Goal: Task Accomplishment & Management: Manage account settings

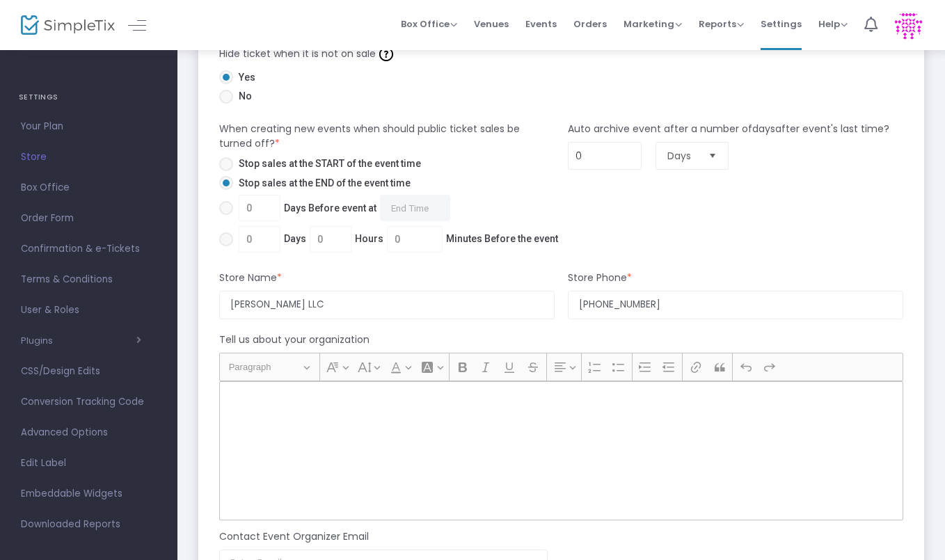
scroll to position [780, 0]
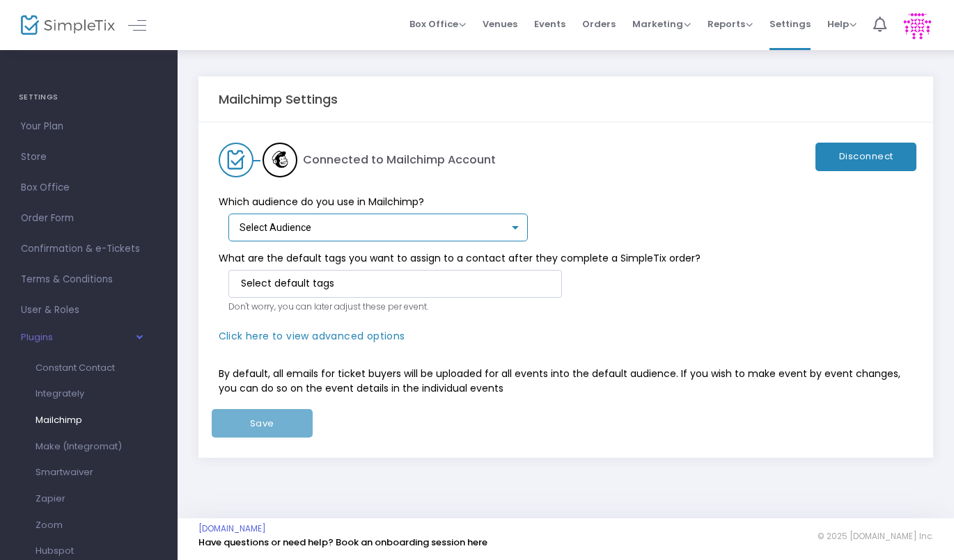
click at [448, 226] on div "Select Audience" at bounding box center [374, 228] width 270 height 11
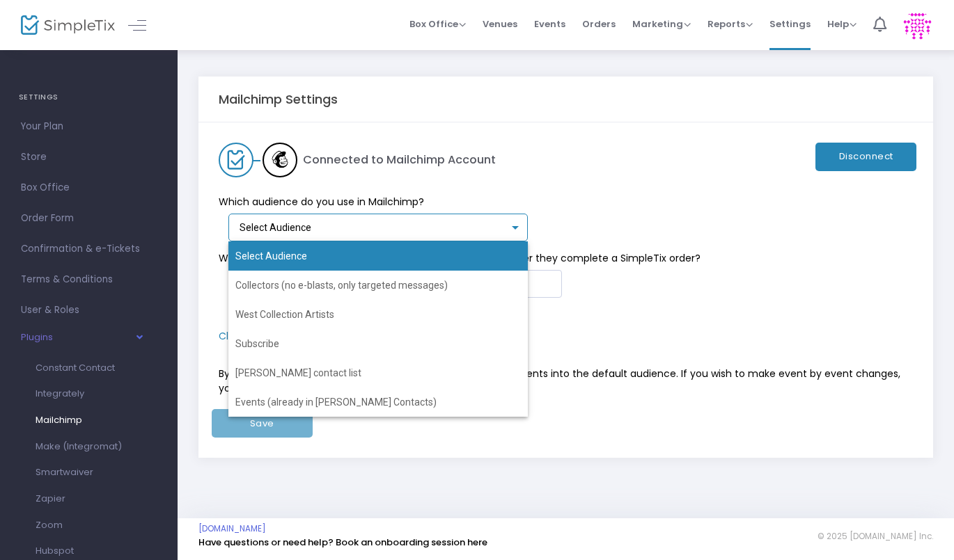
click at [448, 226] on div "Select Audience Collectors (no e-blasts, only targeted messages) West Collectio…" at bounding box center [369, 320] width 283 height 194
click at [522, 203] on div at bounding box center [477, 280] width 954 height 560
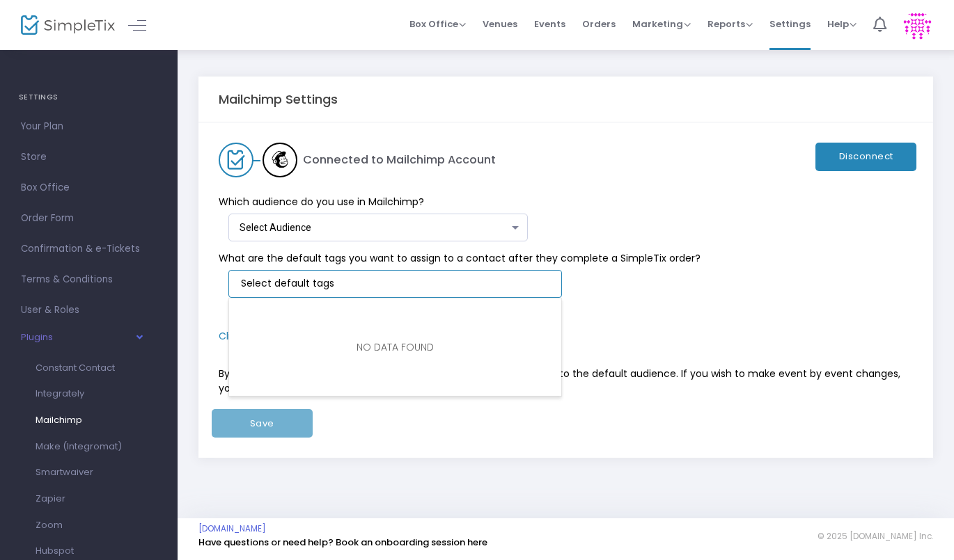
click at [362, 285] on input "NO DATA FOUND" at bounding box center [398, 283] width 314 height 15
click at [599, 242] on div "What are the default tags you want to assign to a contact after they complete a…" at bounding box center [559, 286] width 708 height 88
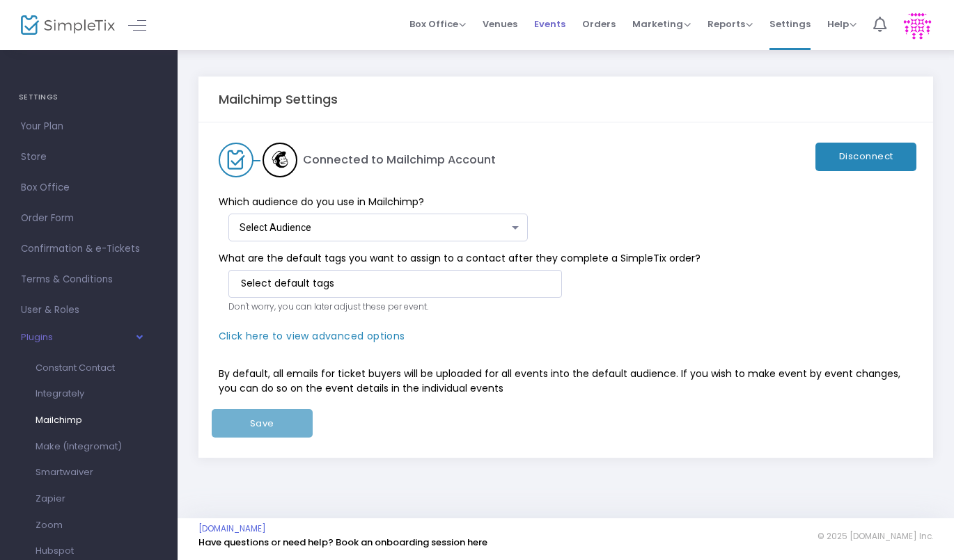
click at [565, 24] on span "Events" at bounding box center [549, 24] width 31 height 36
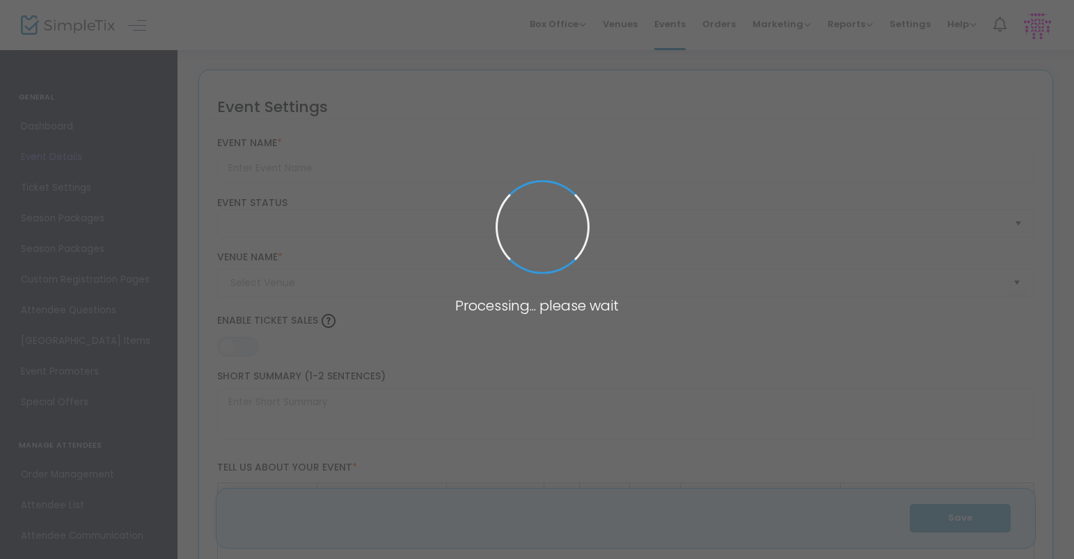
type input "Member Preview"
type textarea "Members only preview"
type input "Buy Tickets"
type input "West Collection"
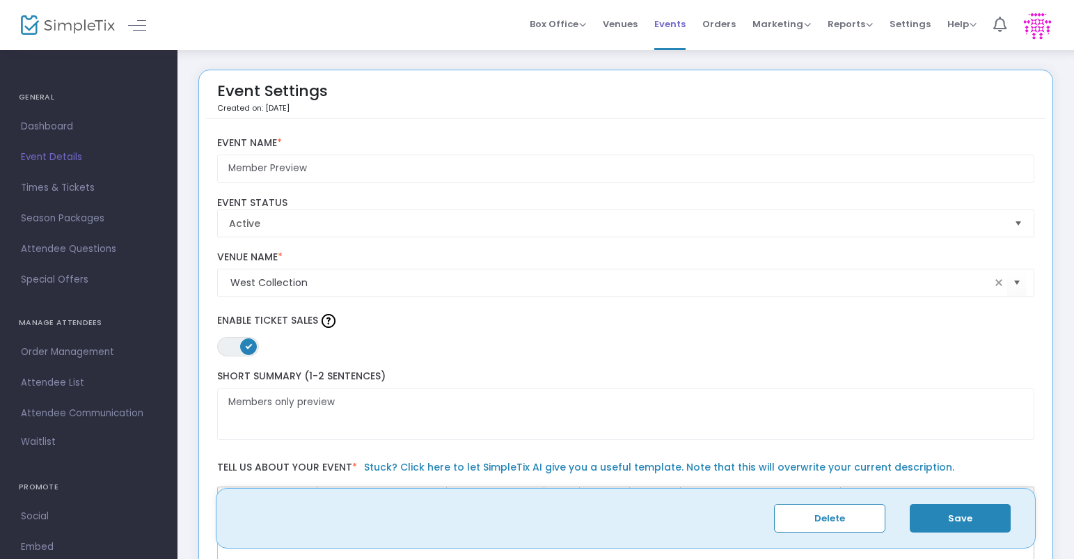
click at [669, 17] on span "Events" at bounding box center [669, 24] width 31 height 36
